Goal: Information Seeking & Learning: Understand process/instructions

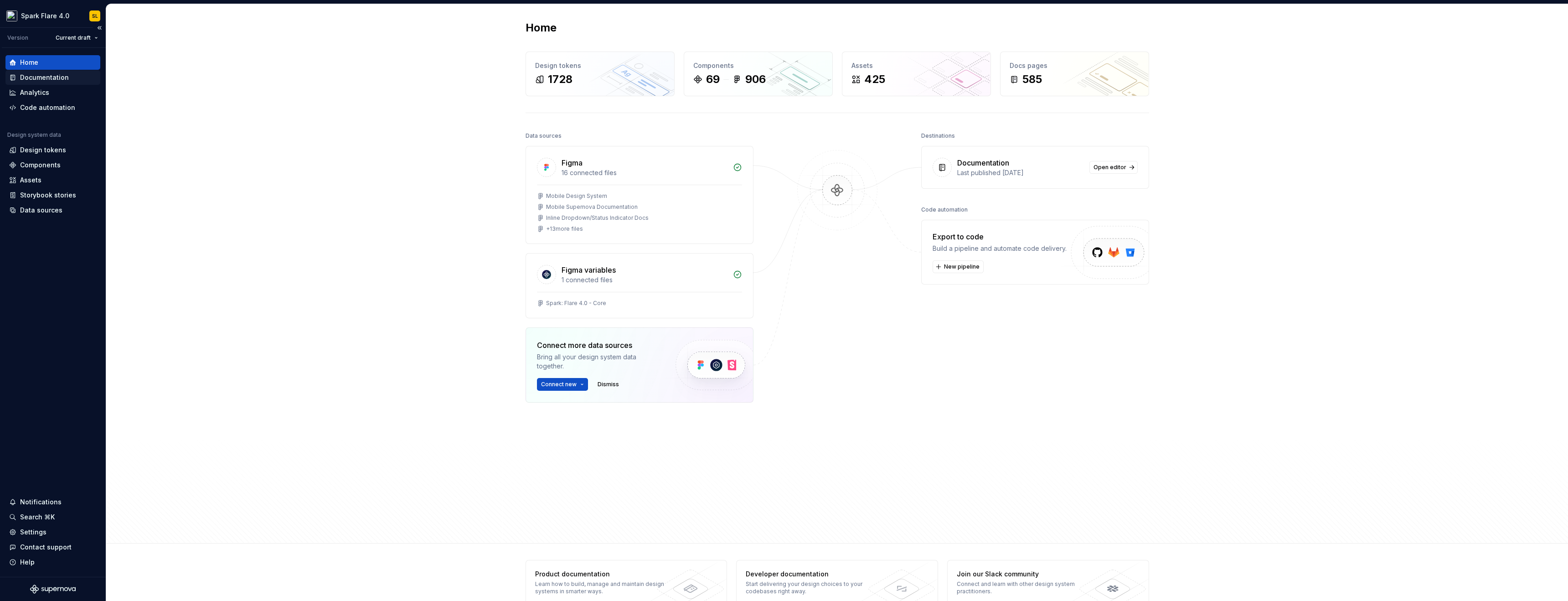
click at [65, 78] on div "Documentation" at bounding box center [44, 77] width 49 height 9
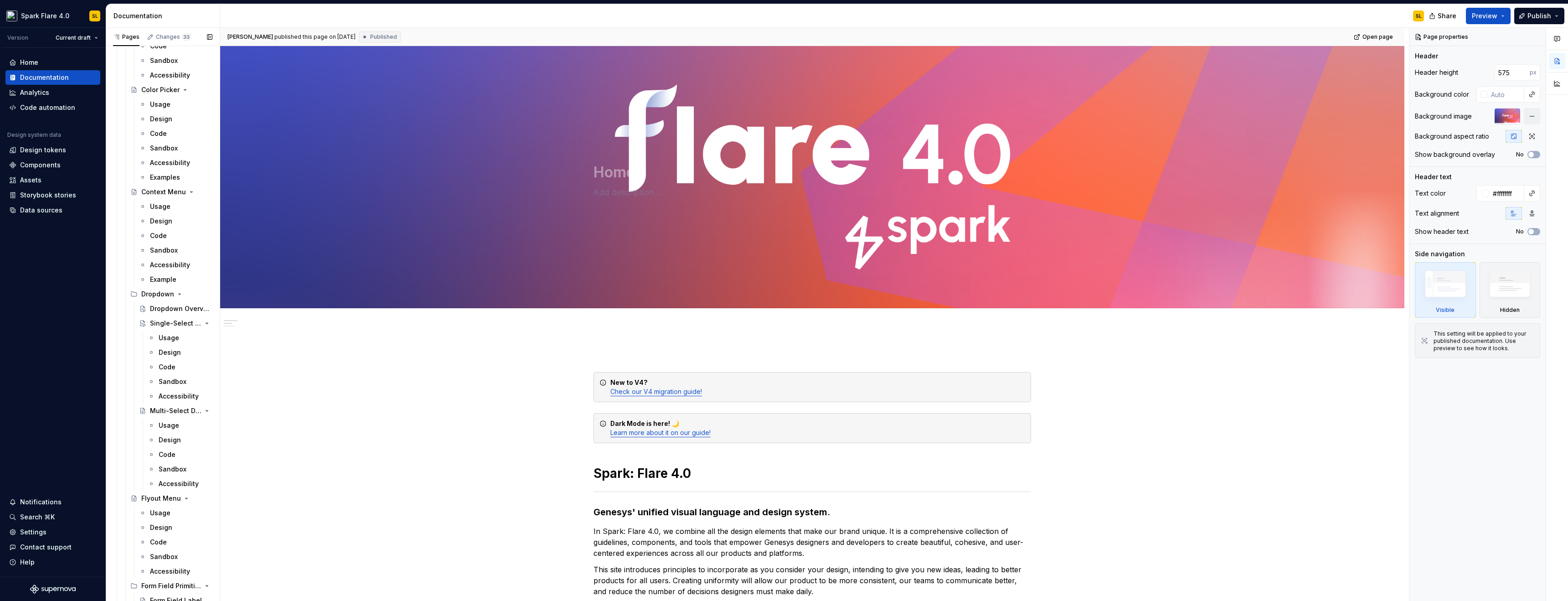
scroll to position [2169, 0]
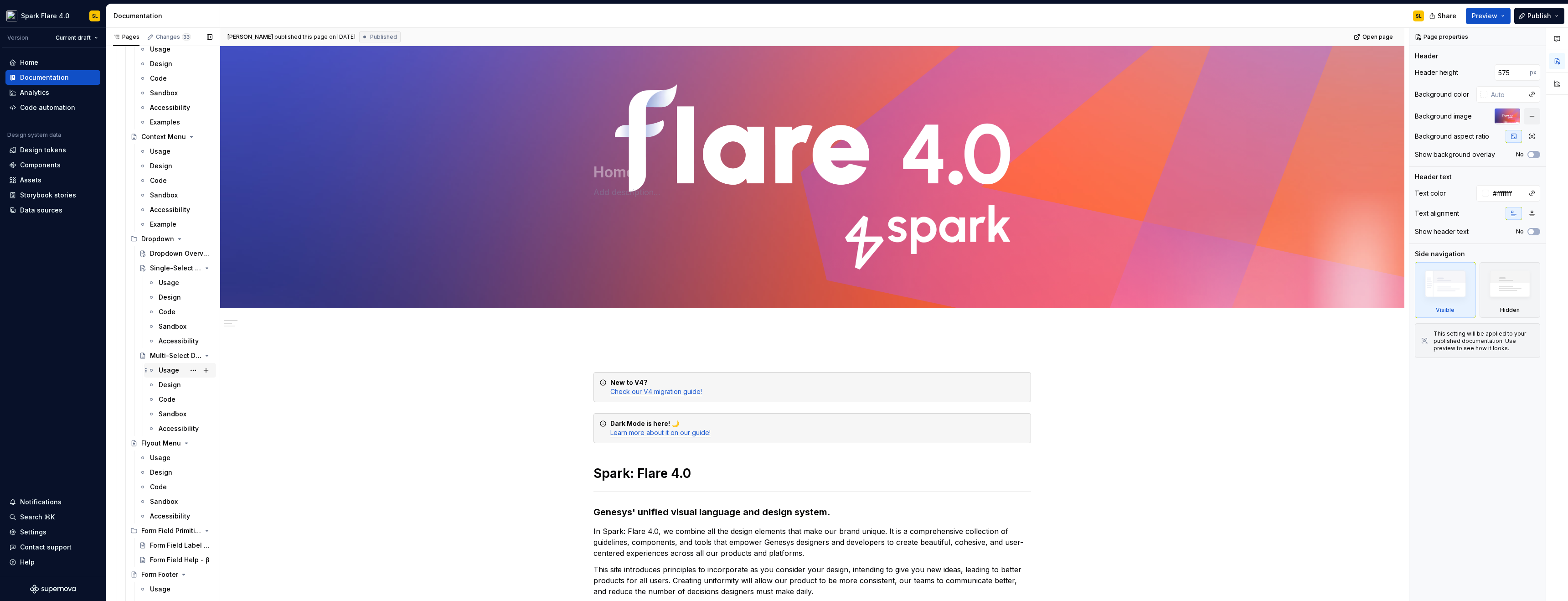
click at [169, 364] on div "Usage" at bounding box center [186, 370] width 54 height 12
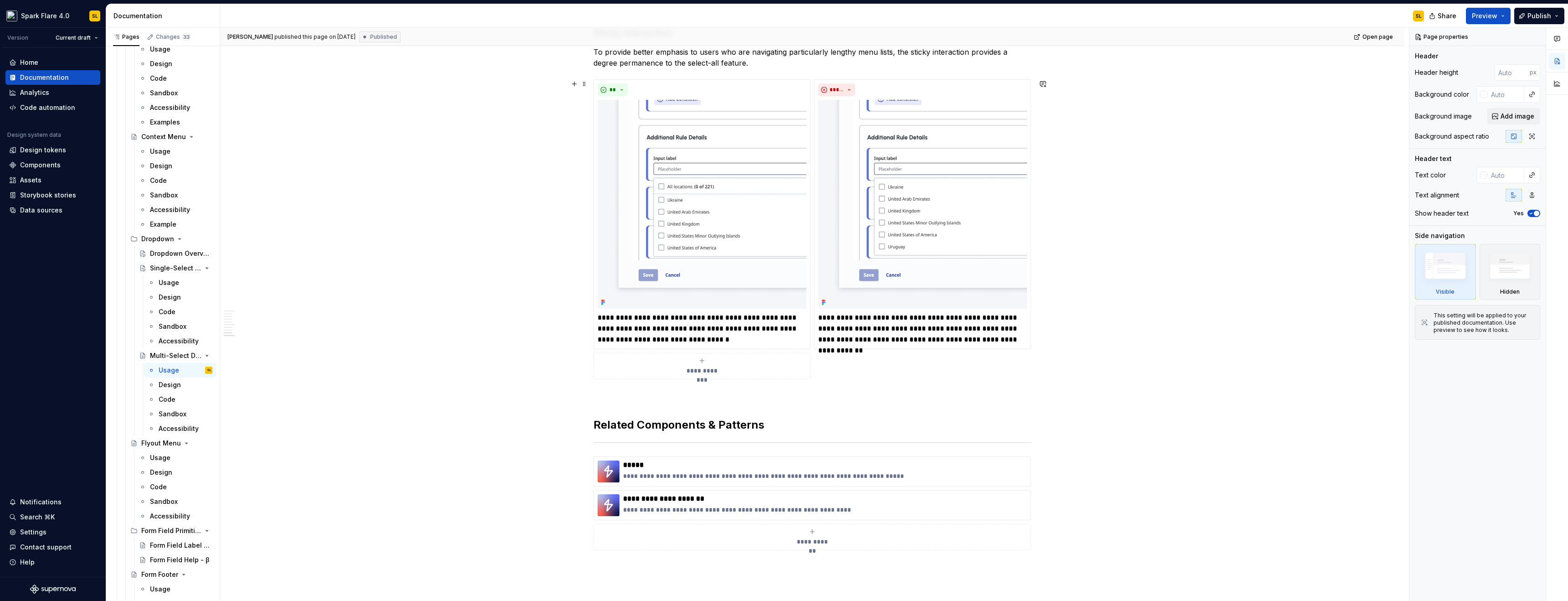
scroll to position [2429, 0]
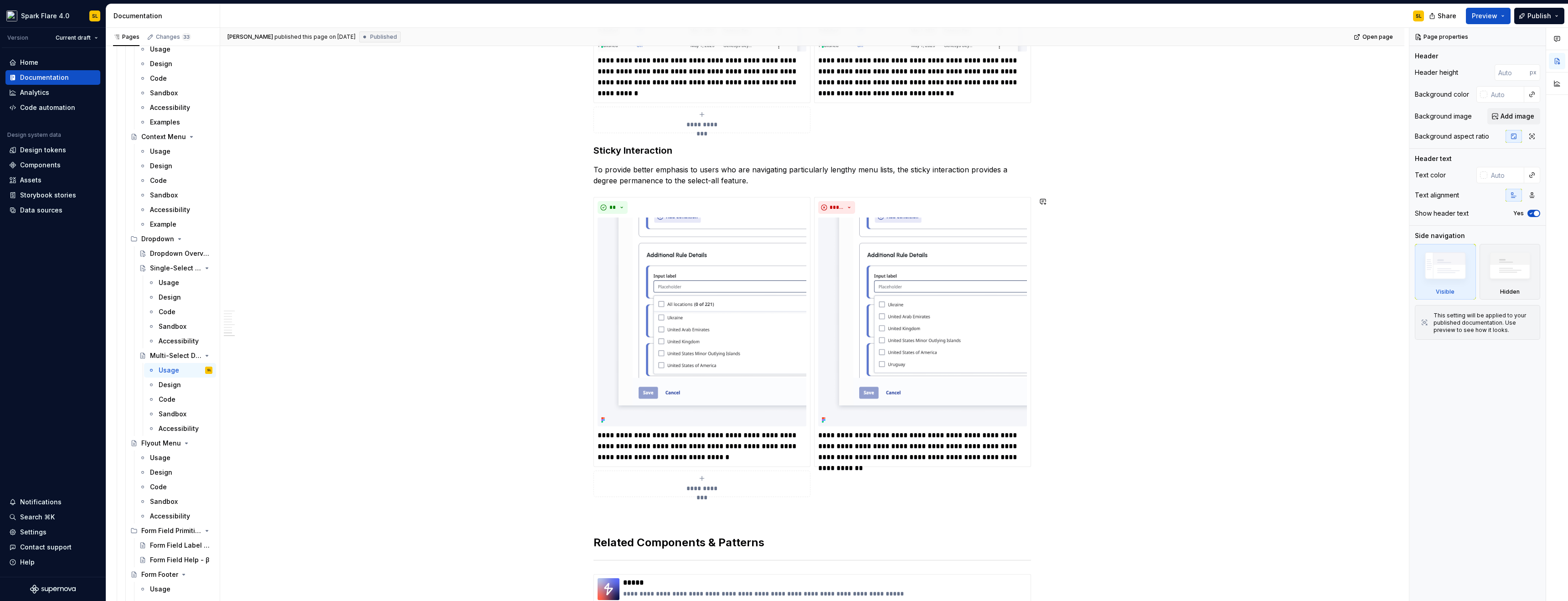
type textarea "*"
